Goal: Task Accomplishment & Management: Use online tool/utility

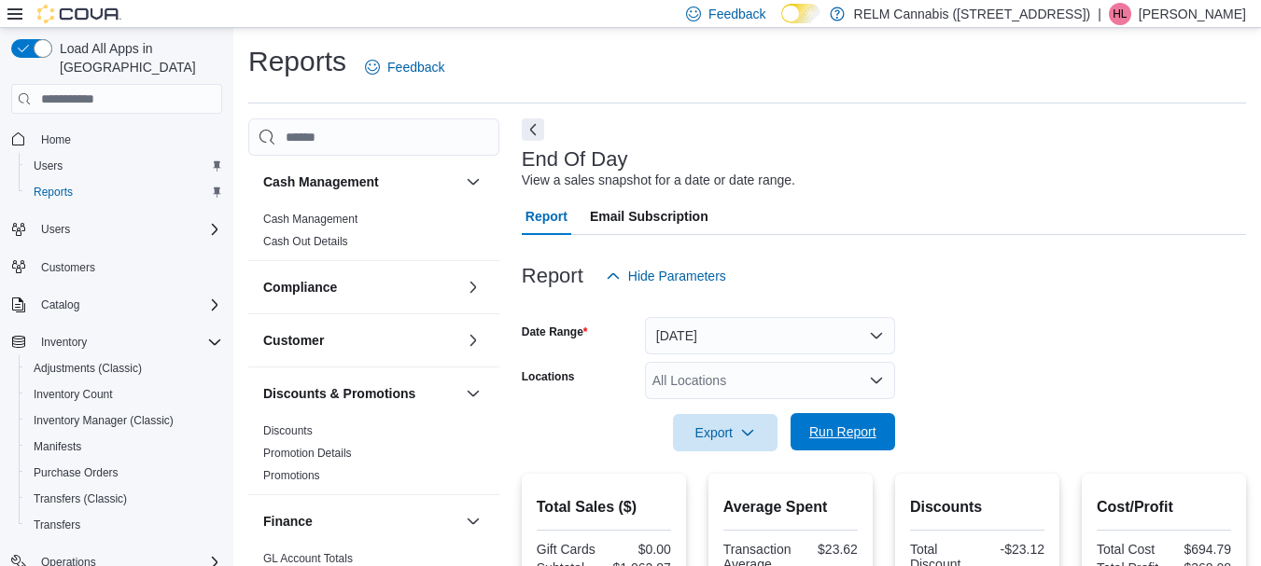
scroll to position [334, 0]
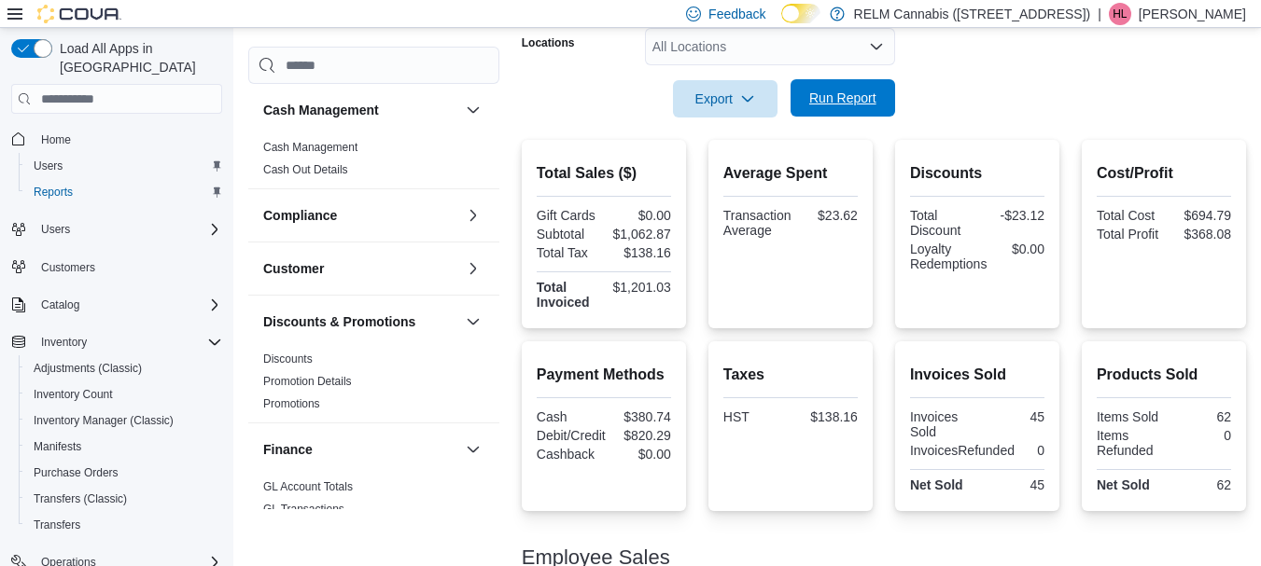
click at [841, 97] on span "Run Report" at bounding box center [842, 98] width 67 height 19
drag, startPoint x: 853, startPoint y: 110, endPoint x: 833, endPoint y: 105, distance: 20.1
click at [852, 108] on span "Run Report" at bounding box center [843, 97] width 82 height 37
click at [830, 104] on span "Run Report" at bounding box center [842, 98] width 67 height 19
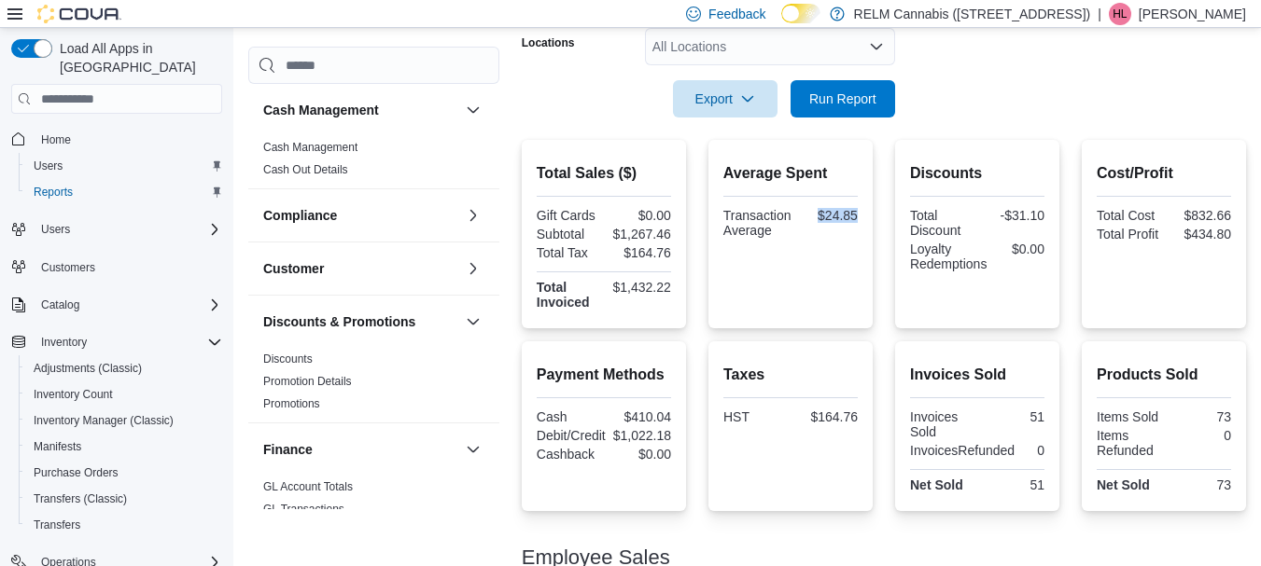
drag, startPoint x: 819, startPoint y: 215, endPoint x: 874, endPoint y: 235, distance: 58.8
click at [872, 235] on div "Average Spent Transaction Average $24.85" at bounding box center [790, 234] width 164 height 188
copy div "$24.85"
drag, startPoint x: 1190, startPoint y: 234, endPoint x: 1248, endPoint y: 238, distance: 58.0
click at [1246, 238] on div "Cost/Profit Total Cost $832.66 Total Profit $434.80" at bounding box center [1163, 234] width 164 height 188
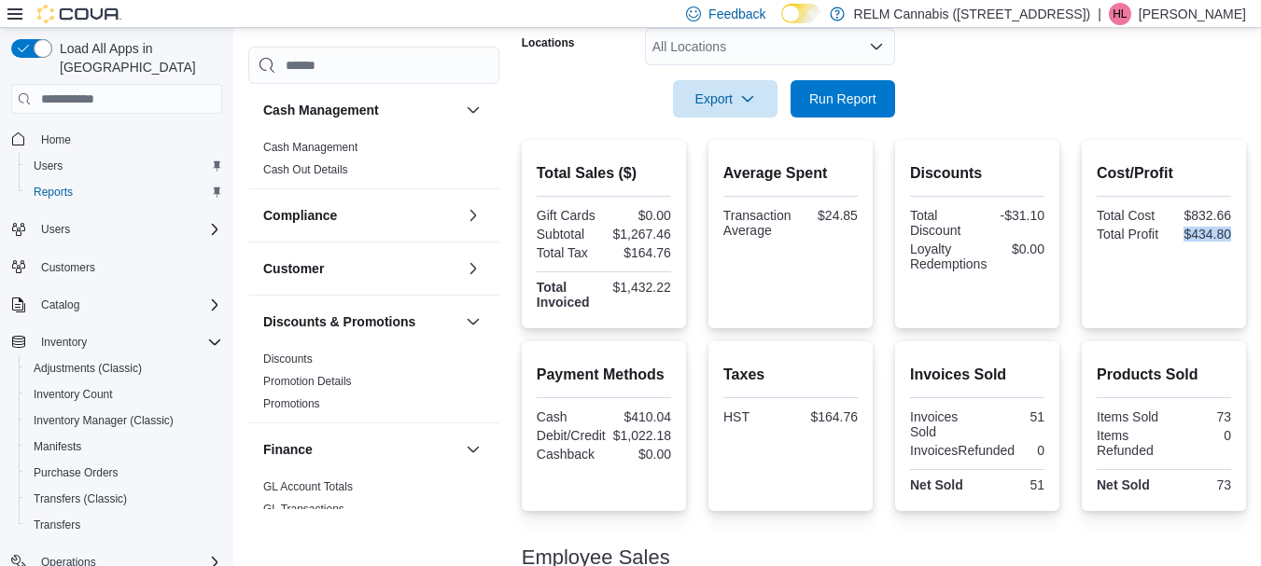
copy div "$434.80"
drag, startPoint x: 703, startPoint y: 94, endPoint x: 702, endPoint y: 113, distance: 18.7
click at [702, 94] on span "Export" at bounding box center [725, 97] width 82 height 37
click at [710, 177] on span "Export to Pdf" at bounding box center [728, 173] width 84 height 15
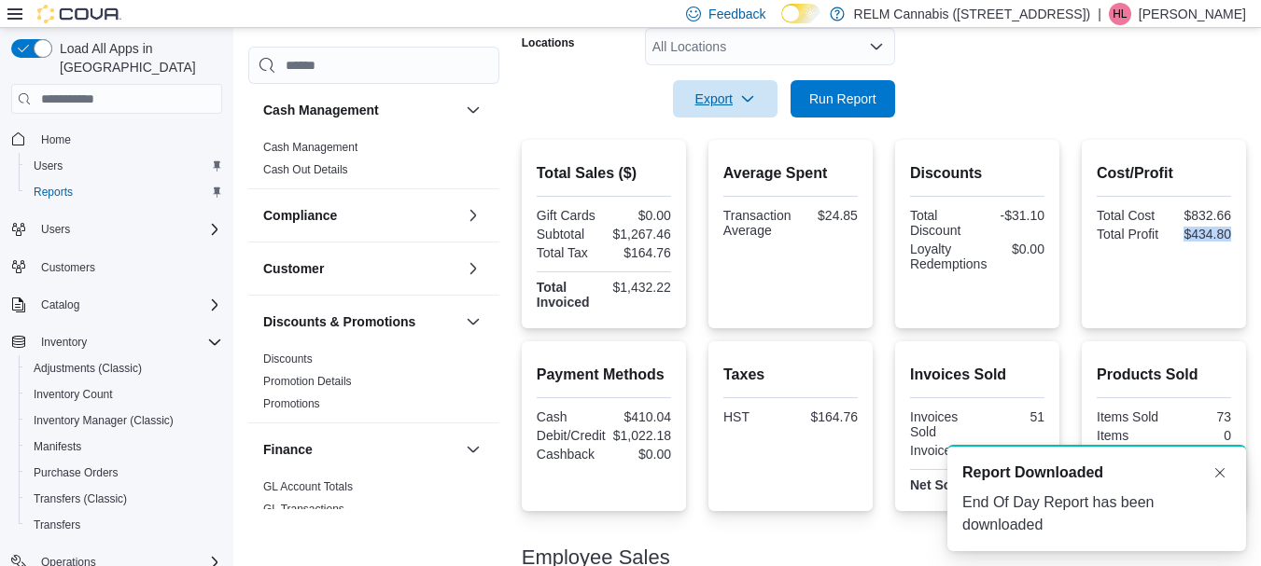
scroll to position [0, 0]
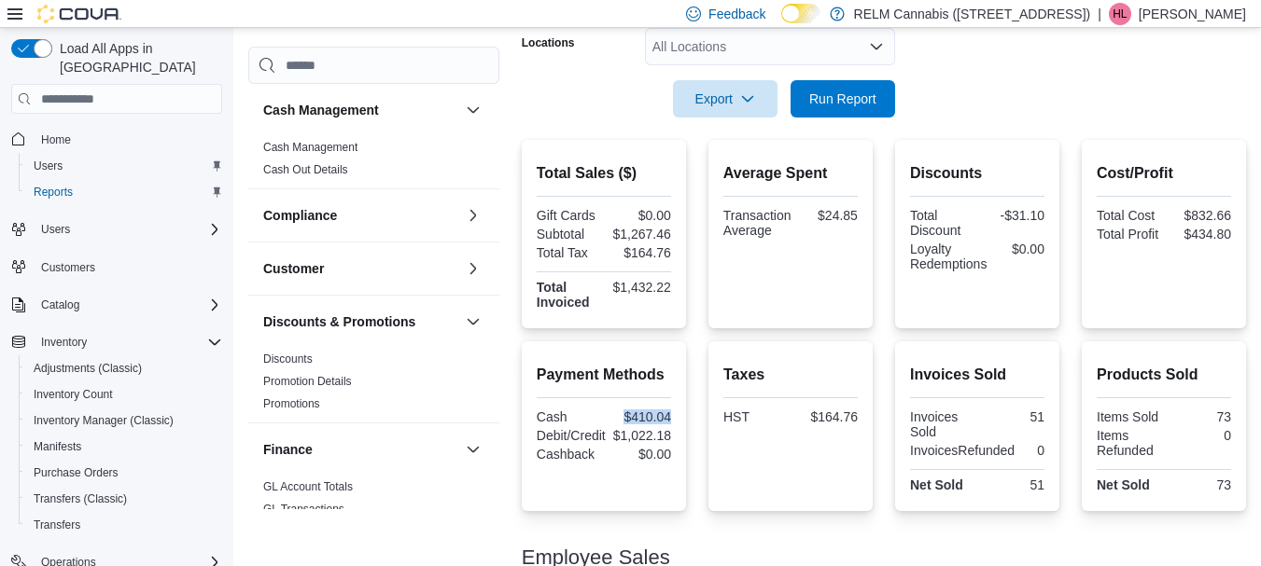
drag, startPoint x: 620, startPoint y: 414, endPoint x: 679, endPoint y: 422, distance: 60.2
click at [679, 422] on div "Payment Methods Cash $410.04 Debit/Credit $1,022.18 Cashback $0.00" at bounding box center [604, 427] width 164 height 170
copy div "$410.04"
